Goal: Information Seeking & Learning: Learn about a topic

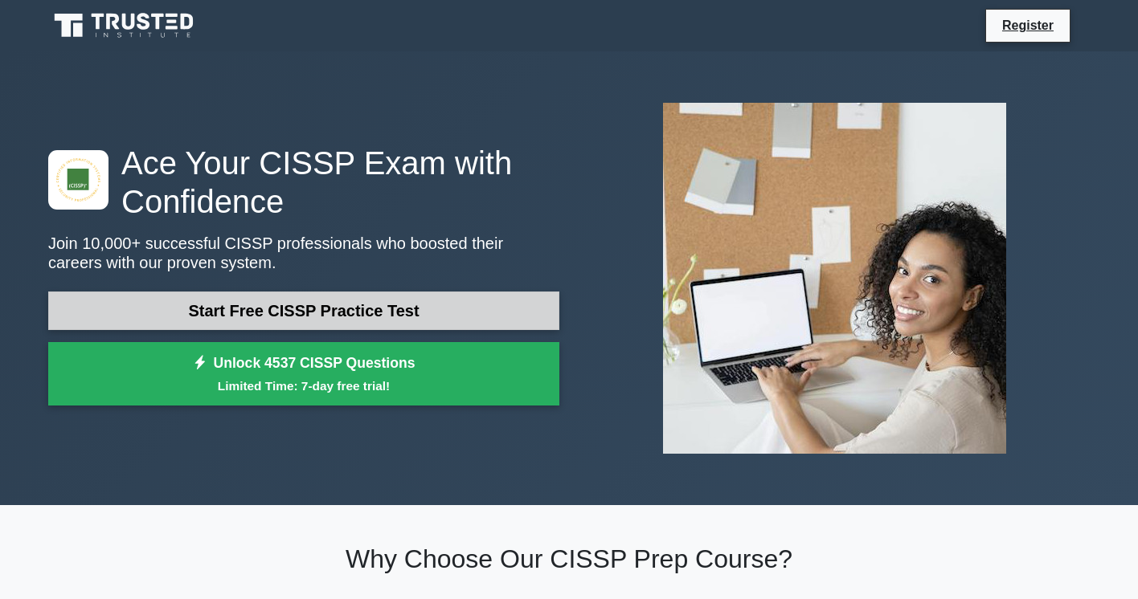
click at [382, 315] on link "Start Free CISSP Practice Test" at bounding box center [303, 311] width 511 height 39
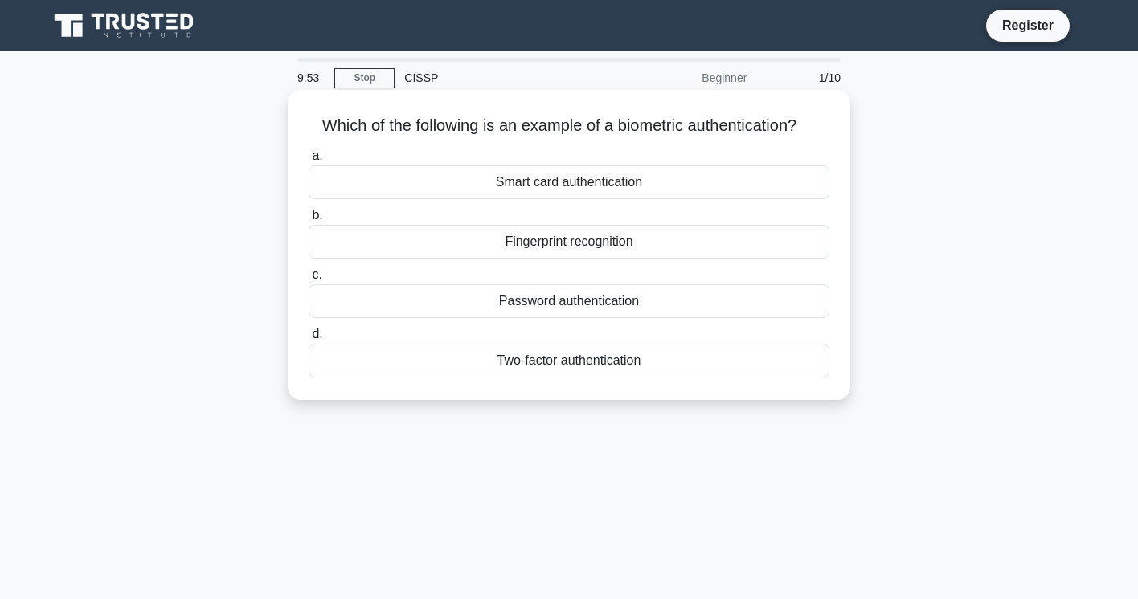
click at [626, 252] on div "Fingerprint recognition" at bounding box center [568, 242] width 521 height 34
click at [308, 221] on input "b. Fingerprint recognition" at bounding box center [308, 215] width 0 height 10
click at [568, 246] on div "Authentication" at bounding box center [568, 242] width 521 height 34
click at [308, 221] on input "b. Authentication" at bounding box center [308, 215] width 0 height 10
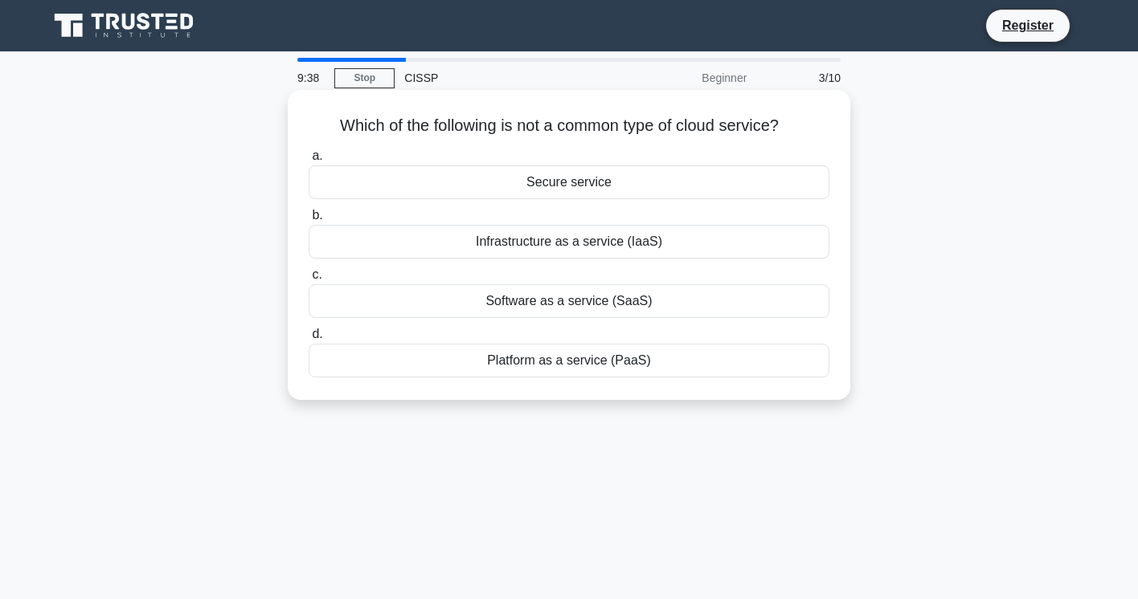
click at [574, 185] on div "Secure service" at bounding box center [568, 182] width 521 height 34
click at [308, 161] on input "a. Secure service" at bounding box center [308, 156] width 0 height 10
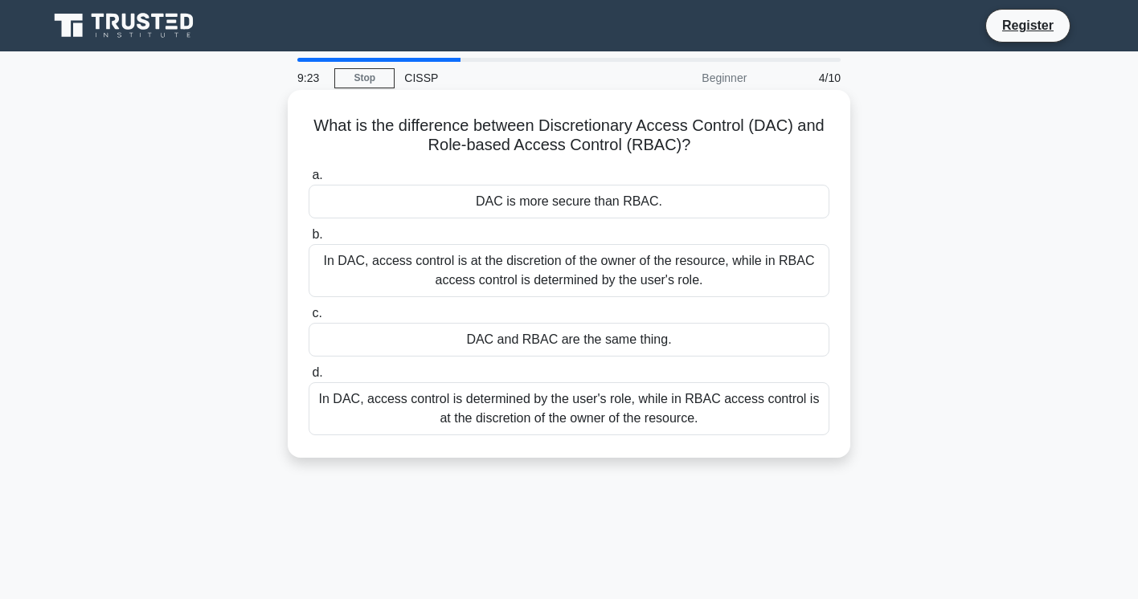
click at [716, 276] on div "In DAC, access control is at the discretion of the owner of the resource, while…" at bounding box center [568, 270] width 521 height 53
click at [308, 240] on input "b. In DAC, access control is at the discretion of the owner of the resource, wh…" at bounding box center [308, 235] width 0 height 10
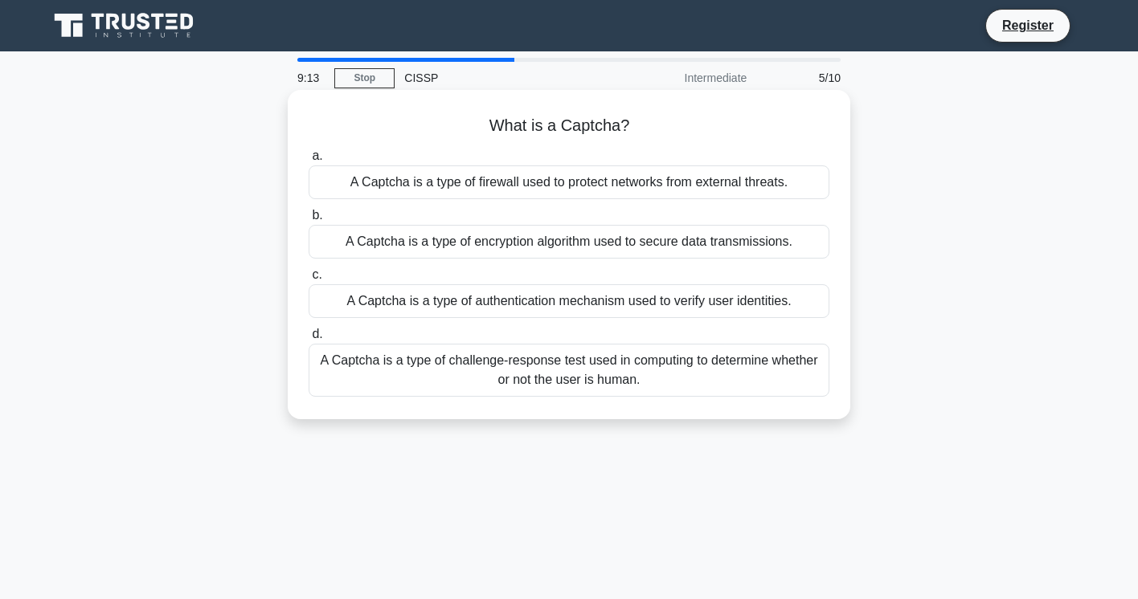
click at [644, 374] on div "A Captcha is a type of challenge-response test used in computing to determine w…" at bounding box center [568, 370] width 521 height 53
click at [308, 340] on input "d. A Captcha is a type of challenge-response test used in computing to determin…" at bounding box center [308, 334] width 0 height 10
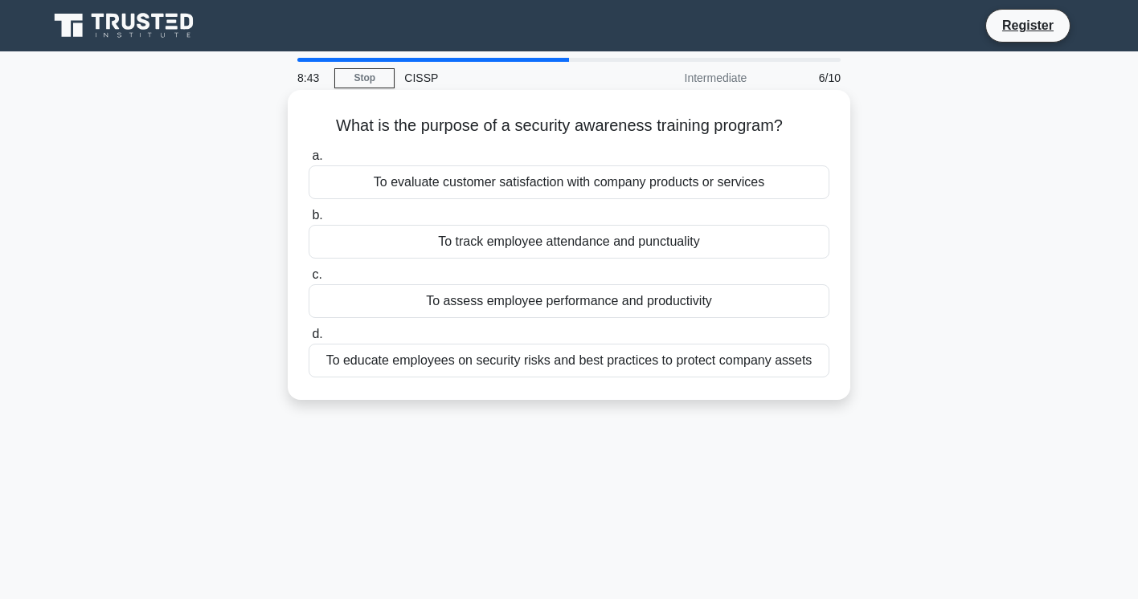
click at [545, 363] on div "To educate employees on security risks and best practices to protect company as…" at bounding box center [568, 361] width 521 height 34
click at [308, 340] on input "d. To educate employees on security risks and best practices to protect company…" at bounding box center [308, 334] width 0 height 10
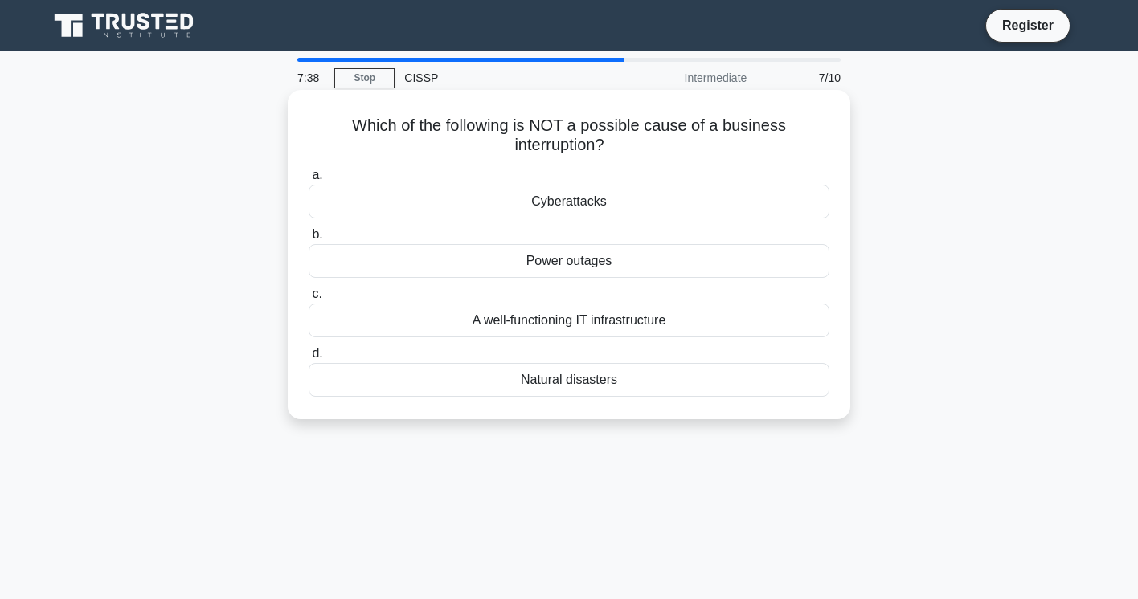
click at [570, 327] on div "A well-functioning IT infrastructure" at bounding box center [568, 321] width 521 height 34
click at [308, 300] on input "c. A well-functioning IT infrastructure" at bounding box center [308, 294] width 0 height 10
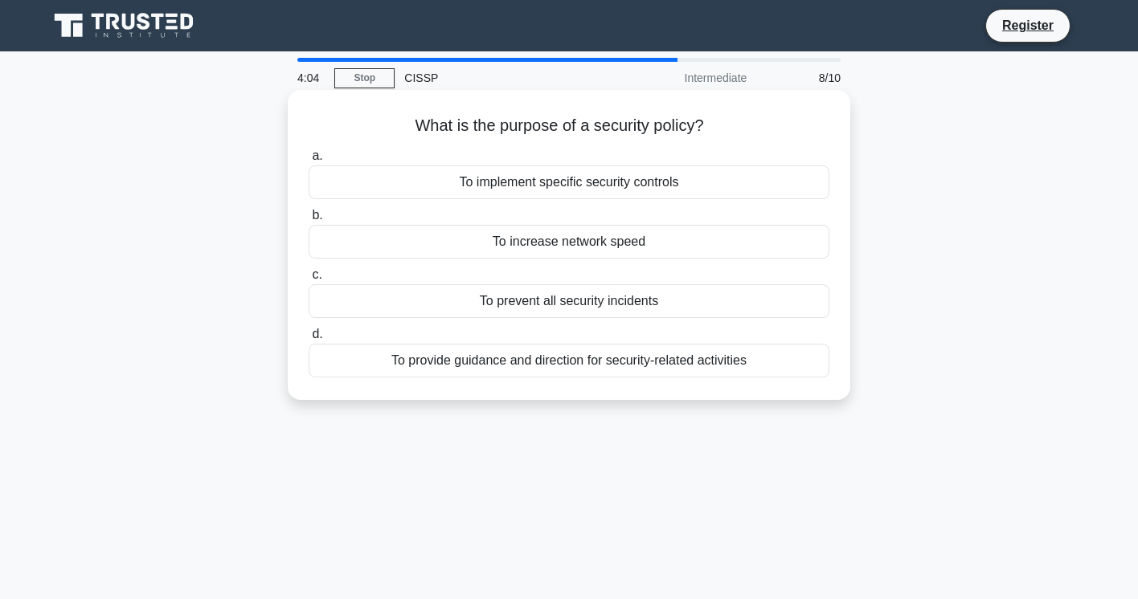
click at [537, 365] on div "To provide guidance and direction for security-related activities" at bounding box center [568, 361] width 521 height 34
click at [308, 340] on input "d. To provide guidance and direction for security-related activities" at bounding box center [308, 334] width 0 height 10
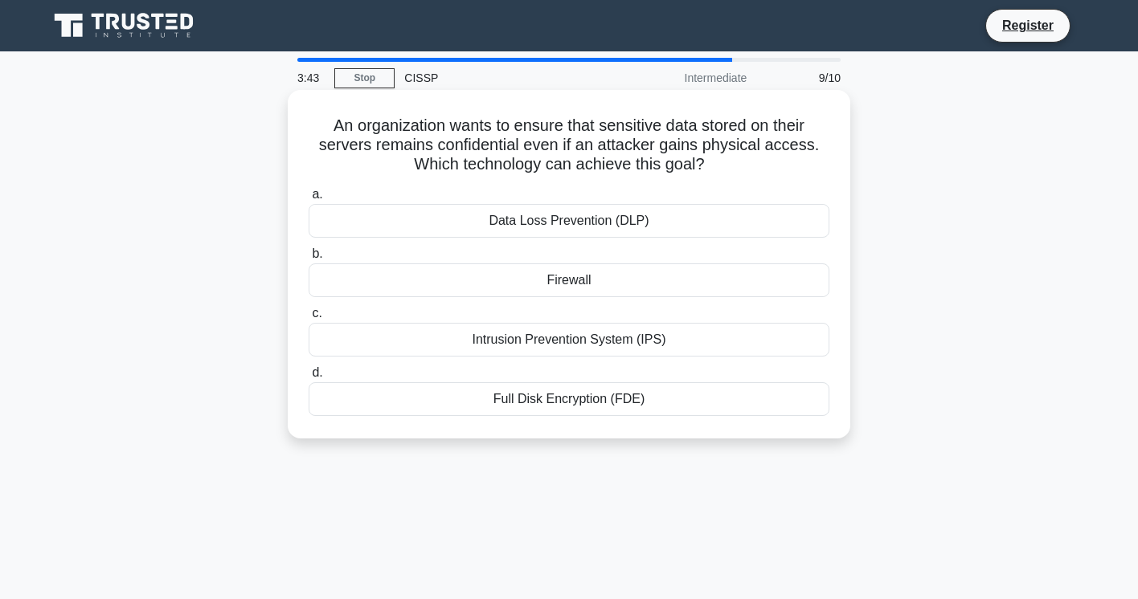
click at [586, 406] on div "Full Disk Encryption (FDE)" at bounding box center [568, 399] width 521 height 34
click at [308, 378] on input "d. Full Disk Encryption (FDE)" at bounding box center [308, 373] width 0 height 10
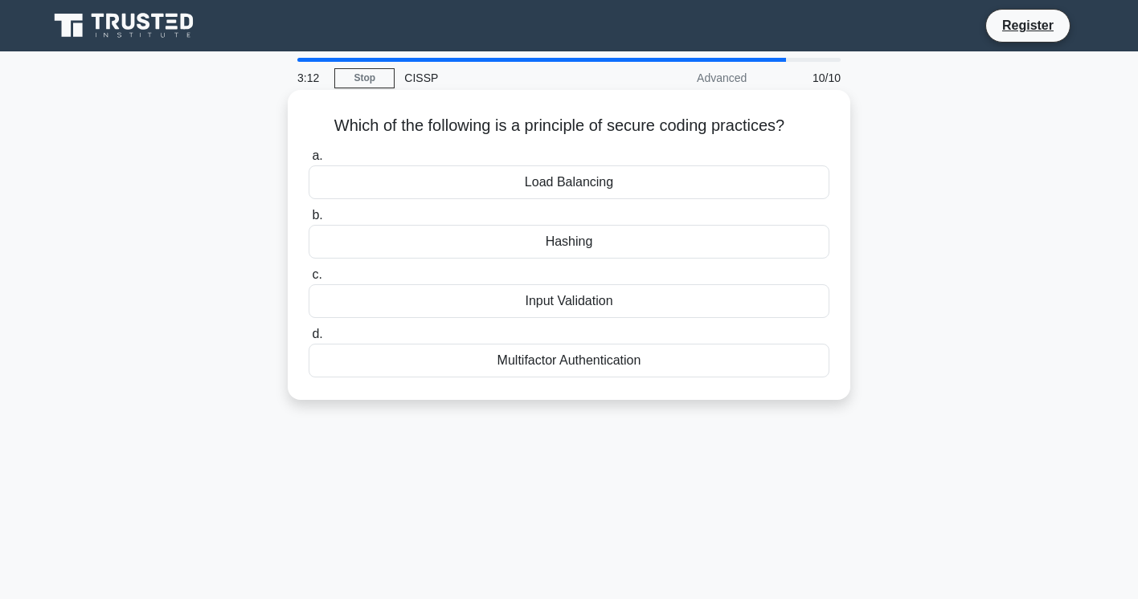
click at [594, 186] on div "Load Balancing" at bounding box center [568, 182] width 521 height 34
click at [308, 161] on input "a. Load Balancing" at bounding box center [308, 156] width 0 height 10
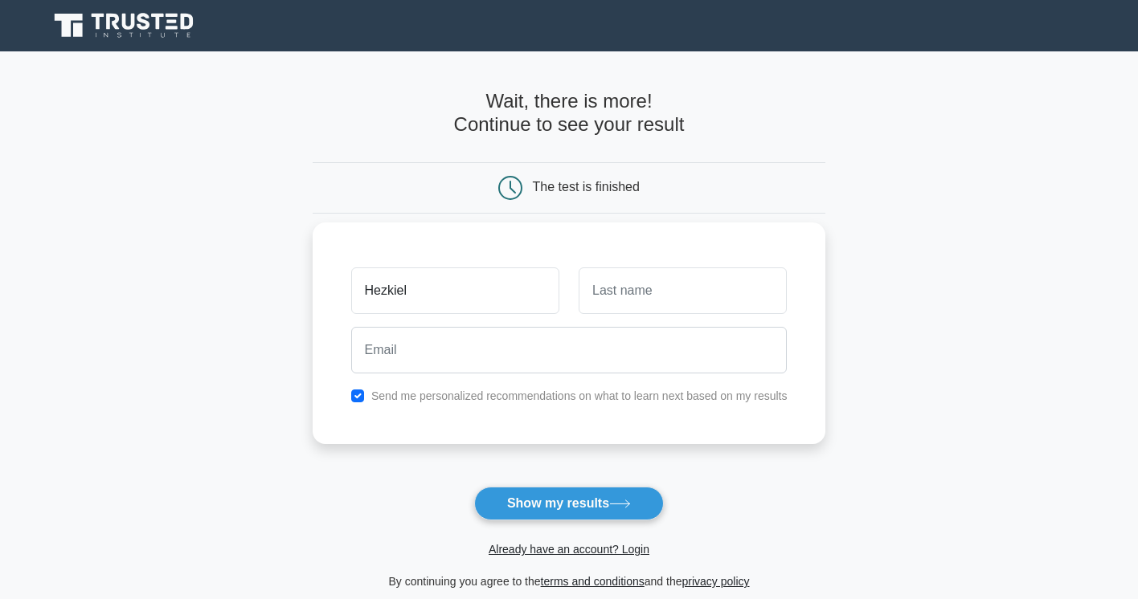
type input "Hezkiel"
type input "[PERSON_NAME]"
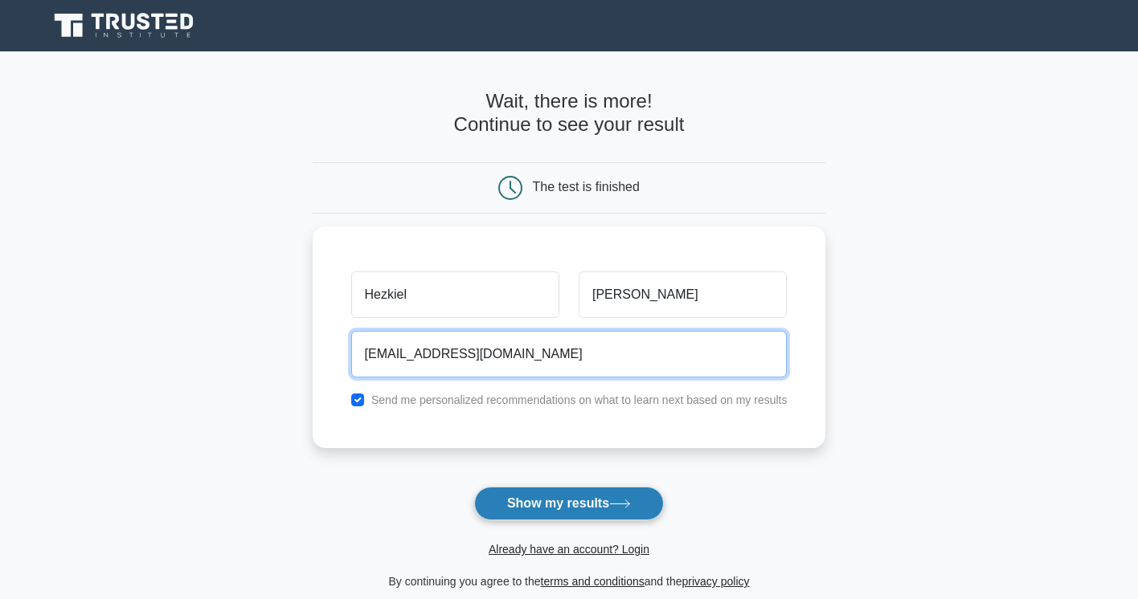
type input "[EMAIL_ADDRESS][DOMAIN_NAME]"
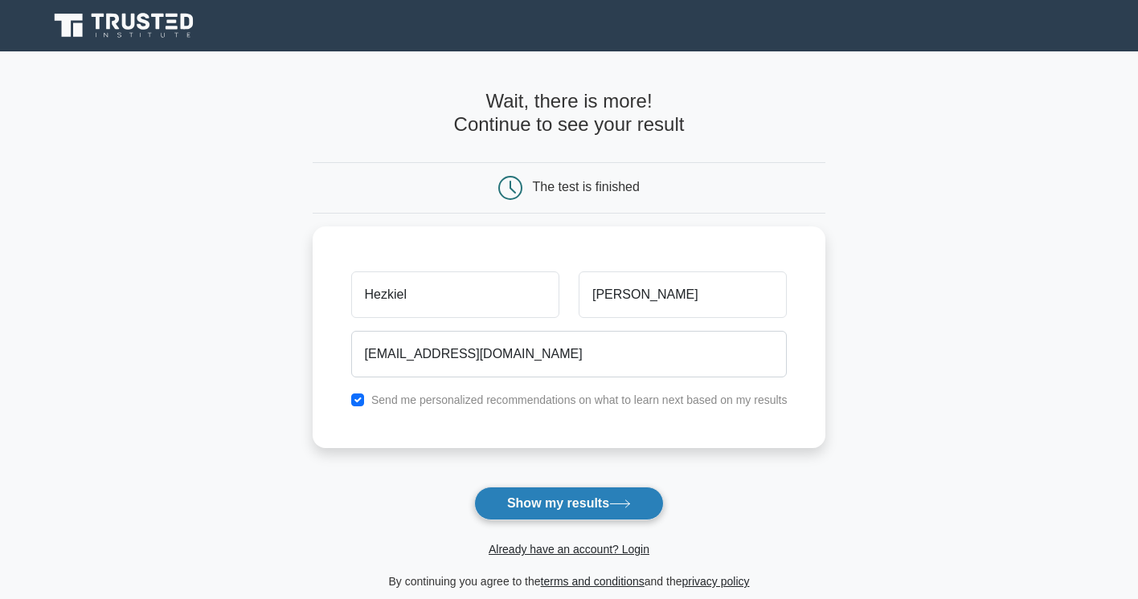
click at [557, 503] on button "Show my results" at bounding box center [569, 504] width 190 height 34
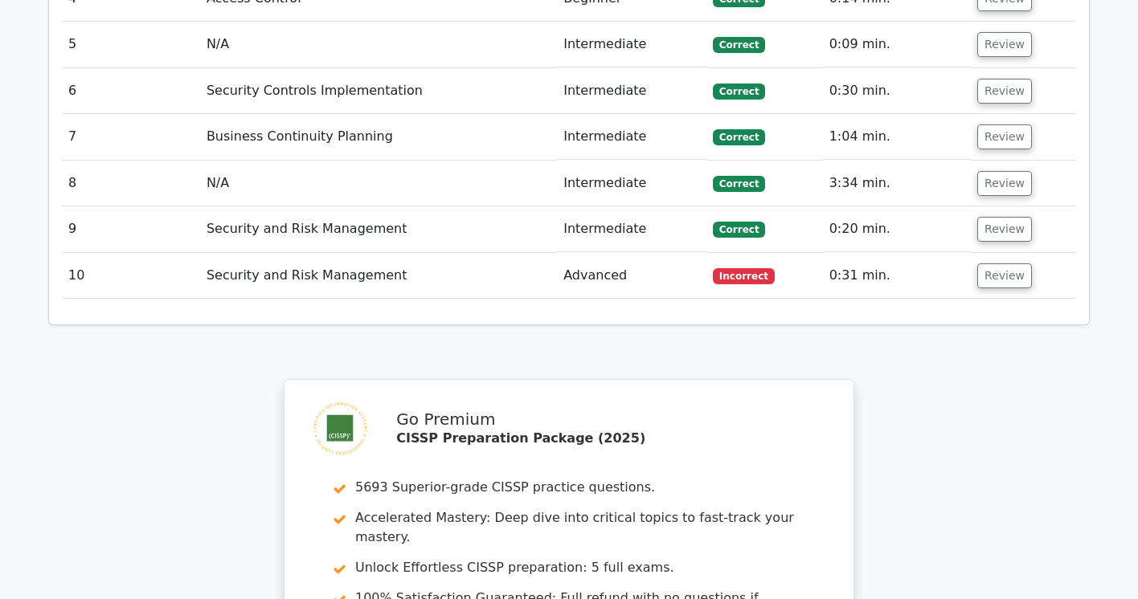
scroll to position [1570, 0]
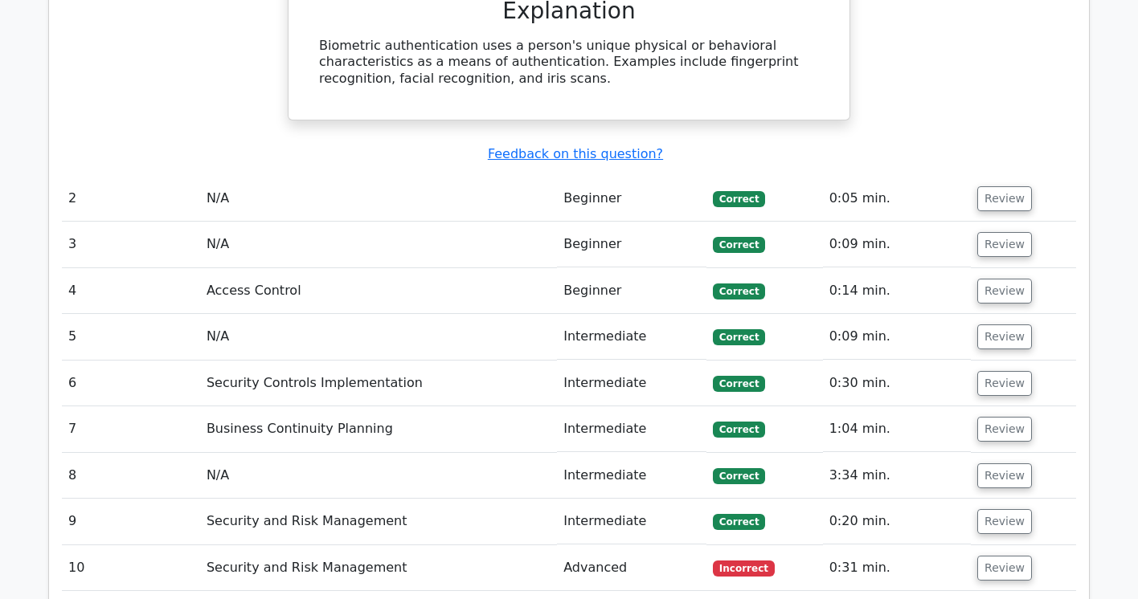
click at [497, 545] on td "Security and Risk Management" at bounding box center [378, 568] width 357 height 46
click at [333, 545] on td "Security and Risk Management" at bounding box center [378, 568] width 357 height 46
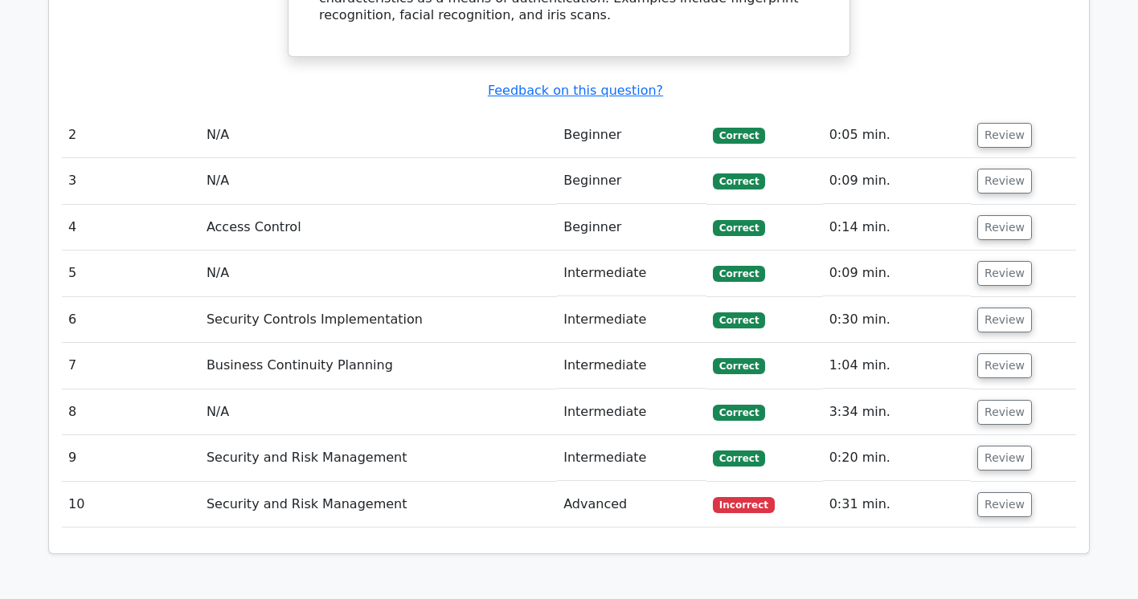
scroll to position [1638, 0]
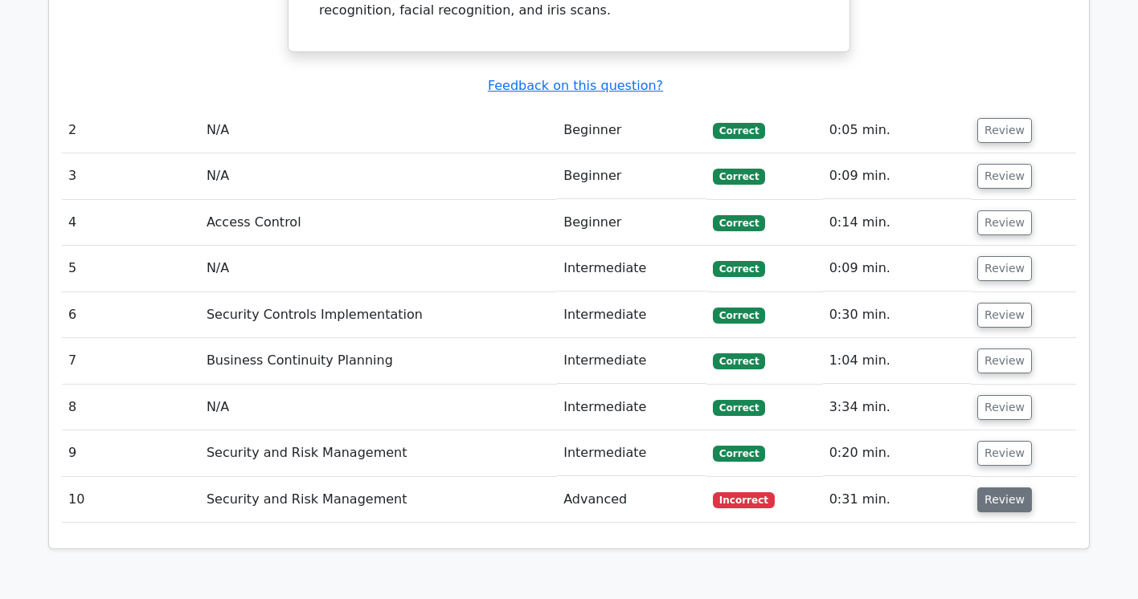
click at [995, 488] on button "Review" at bounding box center [1004, 500] width 55 height 25
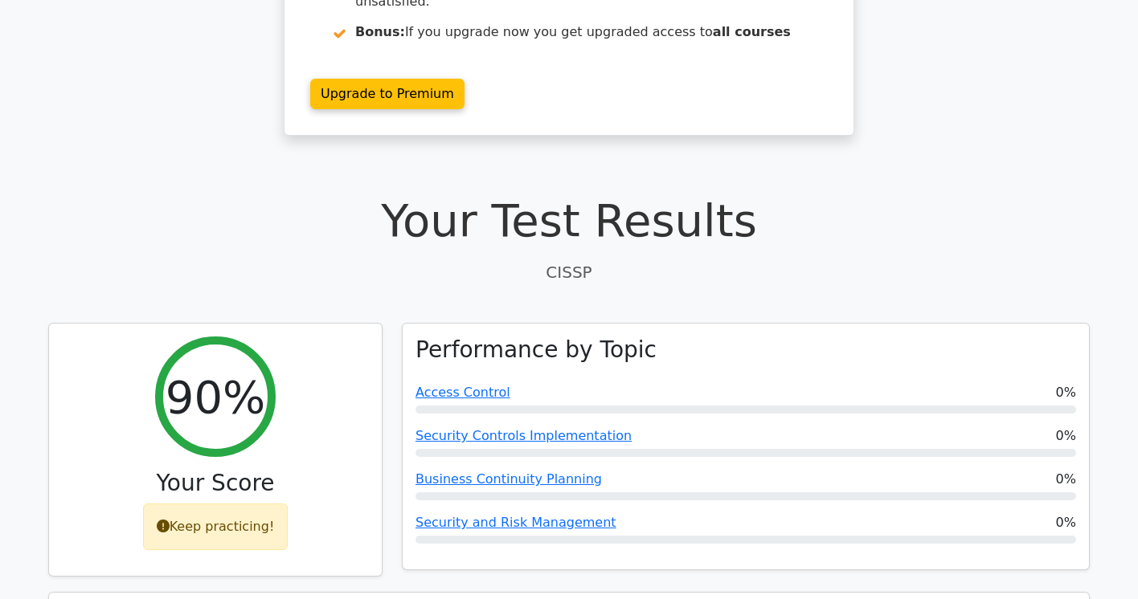
scroll to position [300, 0]
